Goal: Complete application form

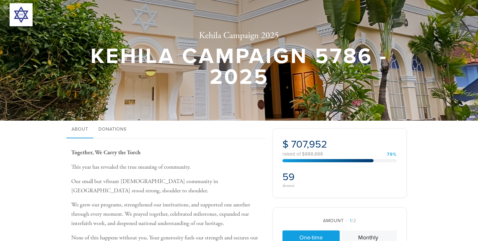
scroll to position [121, 0]
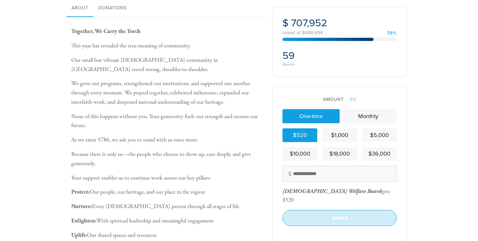
click at [330, 211] on input "******" at bounding box center [339, 218] width 114 height 16
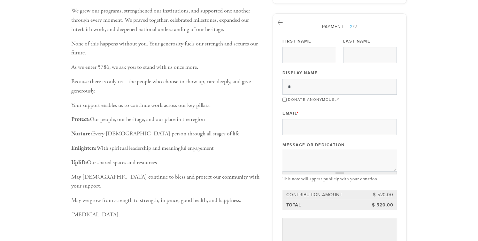
scroll to position [114, 0]
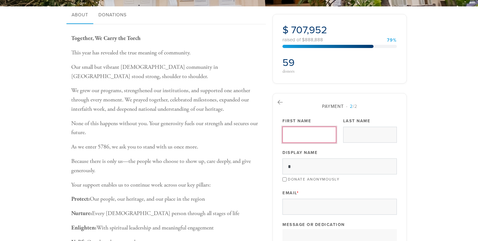
click at [304, 133] on input "First Name" at bounding box center [309, 135] width 54 height 16
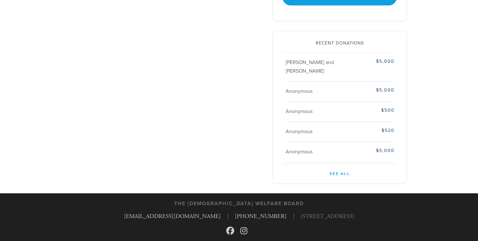
scroll to position [512, 0]
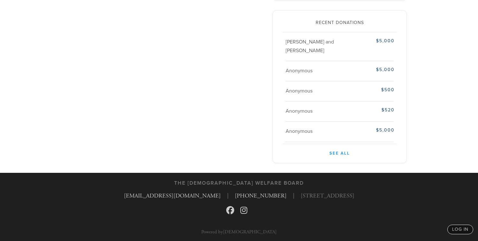
click at [338, 147] on link "See All" at bounding box center [339, 150] width 114 height 13
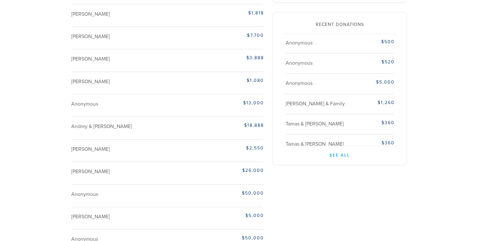
scroll to position [520, 0]
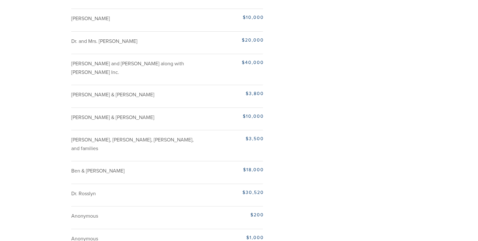
click at [202, 135] on div "$3,500" at bounding box center [230, 138] width 67 height 7
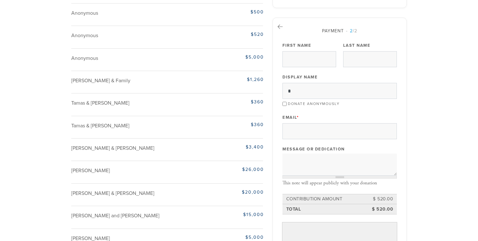
scroll to position [0, 0]
